Goal: Task Accomplishment & Management: Manage account settings

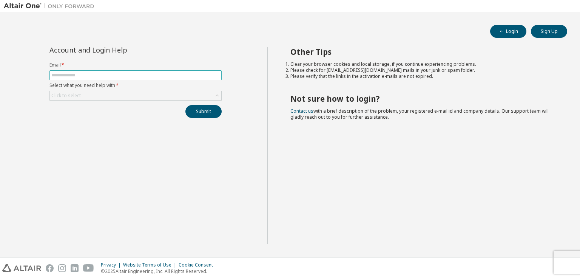
click at [109, 75] on input "text" at bounding box center [135, 75] width 168 height 6
click at [71, 74] on input "text" at bounding box center [135, 75] width 168 height 6
click at [60, 92] on div "Click to select" at bounding box center [65, 95] width 29 height 6
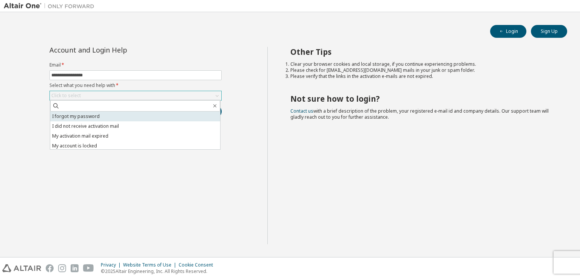
click at [69, 116] on li "I forgot my password" at bounding box center [135, 116] width 170 height 10
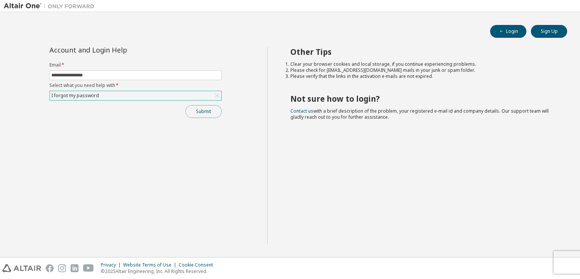
click at [199, 111] on button "Submit" at bounding box center [203, 111] width 36 height 13
click at [66, 75] on input "**********" at bounding box center [135, 75] width 168 height 6
type input "**********"
click at [209, 111] on button "Submit" at bounding box center [203, 111] width 36 height 13
click at [562, 263] on icon "button" at bounding box center [564, 263] width 5 height 5
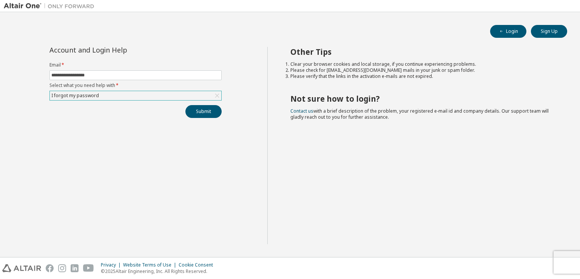
click at [172, 95] on div "I forgot my password" at bounding box center [135, 95] width 171 height 9
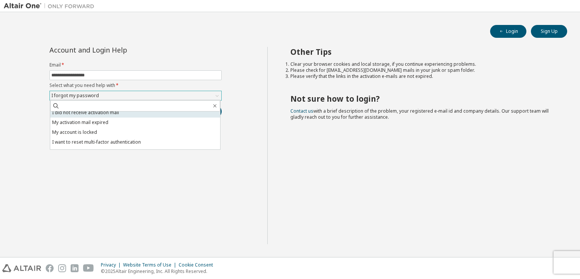
scroll to position [21, 0]
